Goal: Task Accomplishment & Management: Manage account settings

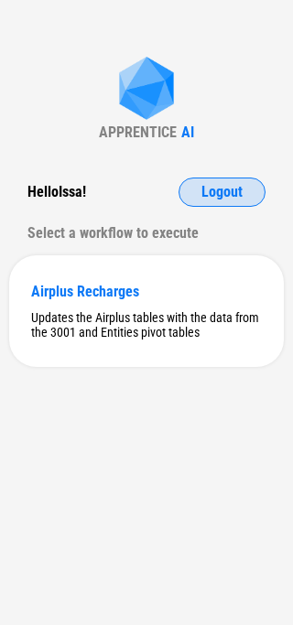
click at [253, 190] on button "Logout" at bounding box center [221, 191] width 87 height 29
